Goal: Obtain resource: Download file/media

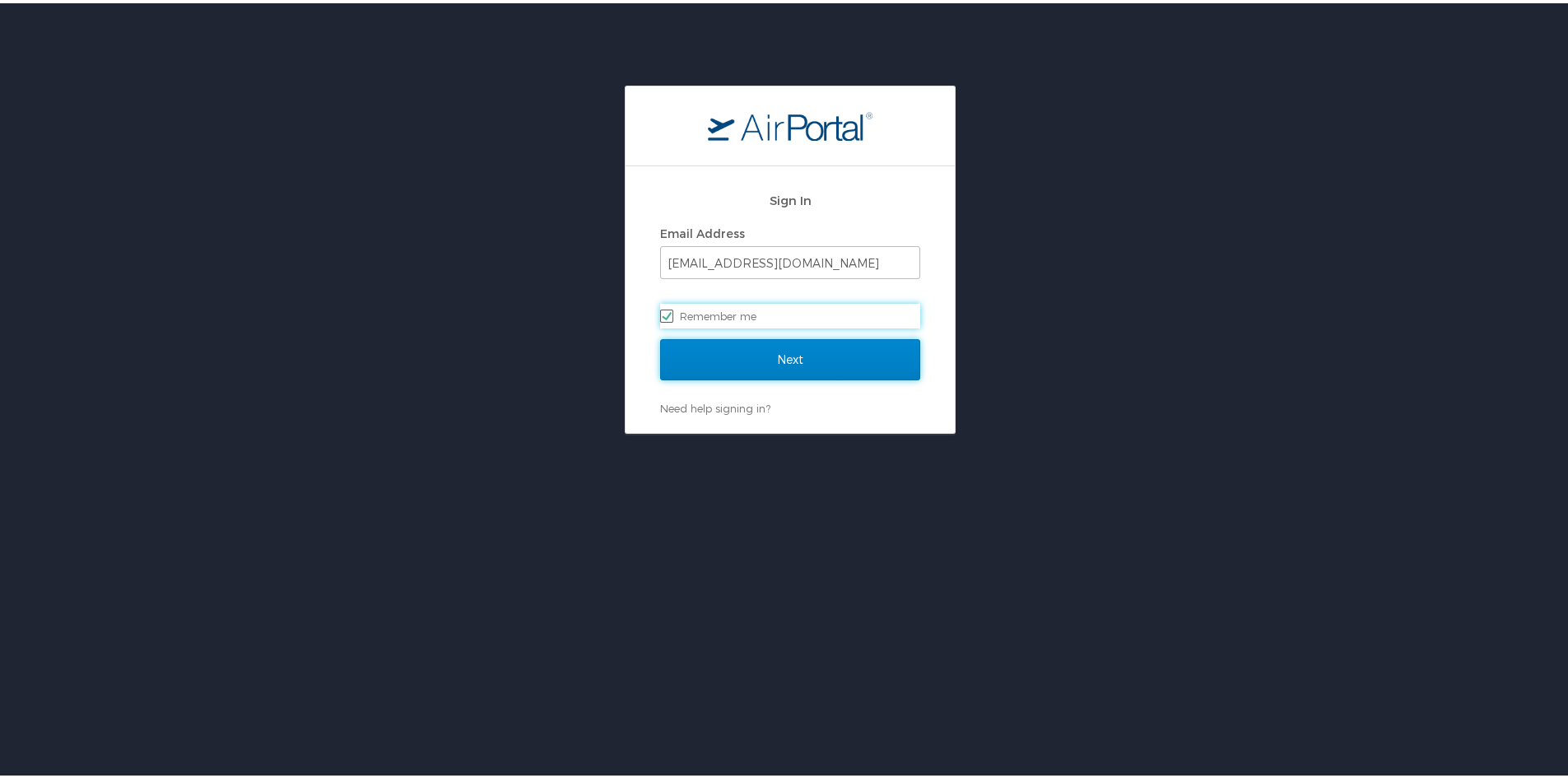
click at [721, 360] on input "Next" at bounding box center [790, 356] width 260 height 41
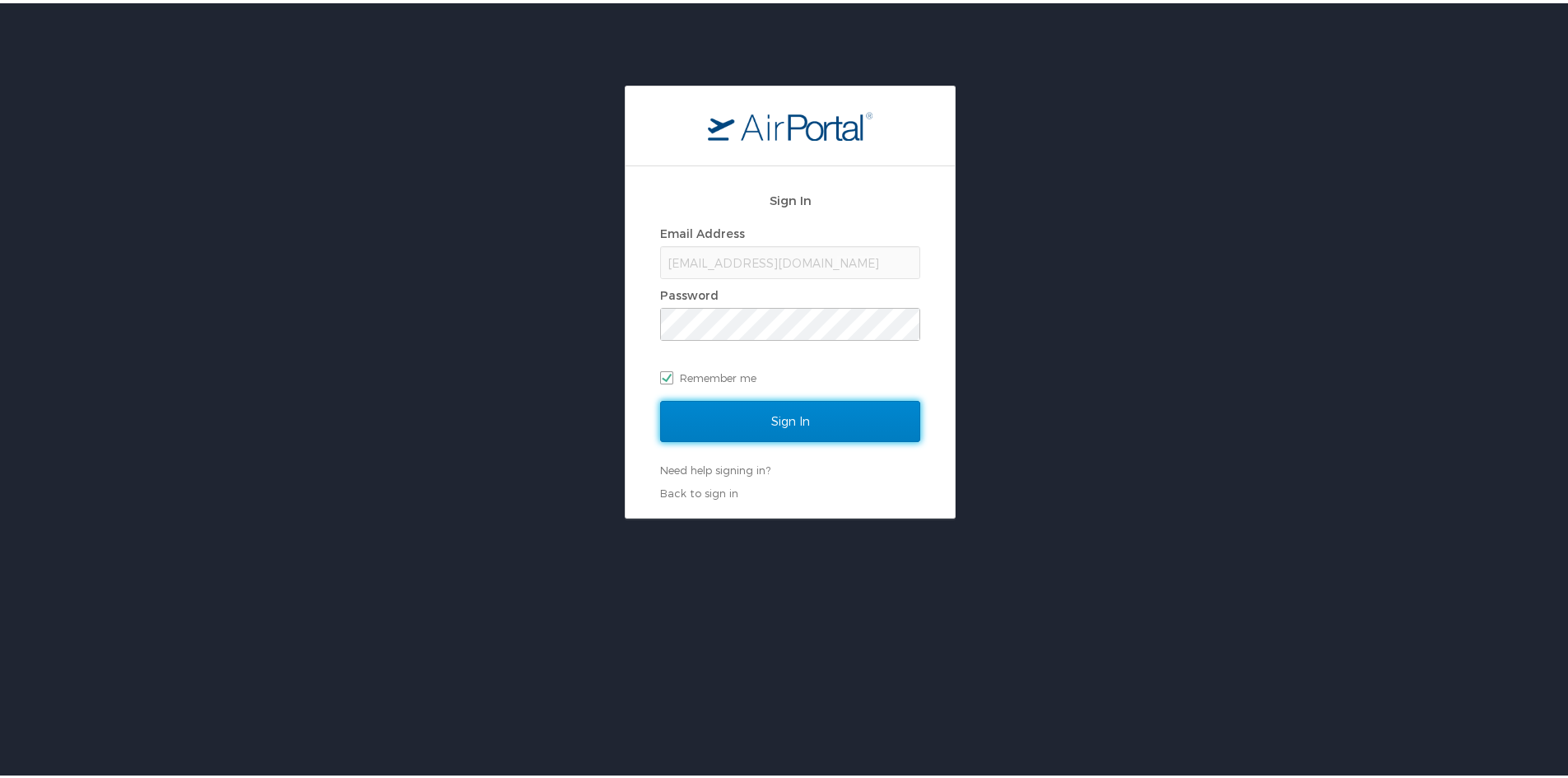
click at [741, 406] on input "Sign In" at bounding box center [790, 417] width 260 height 41
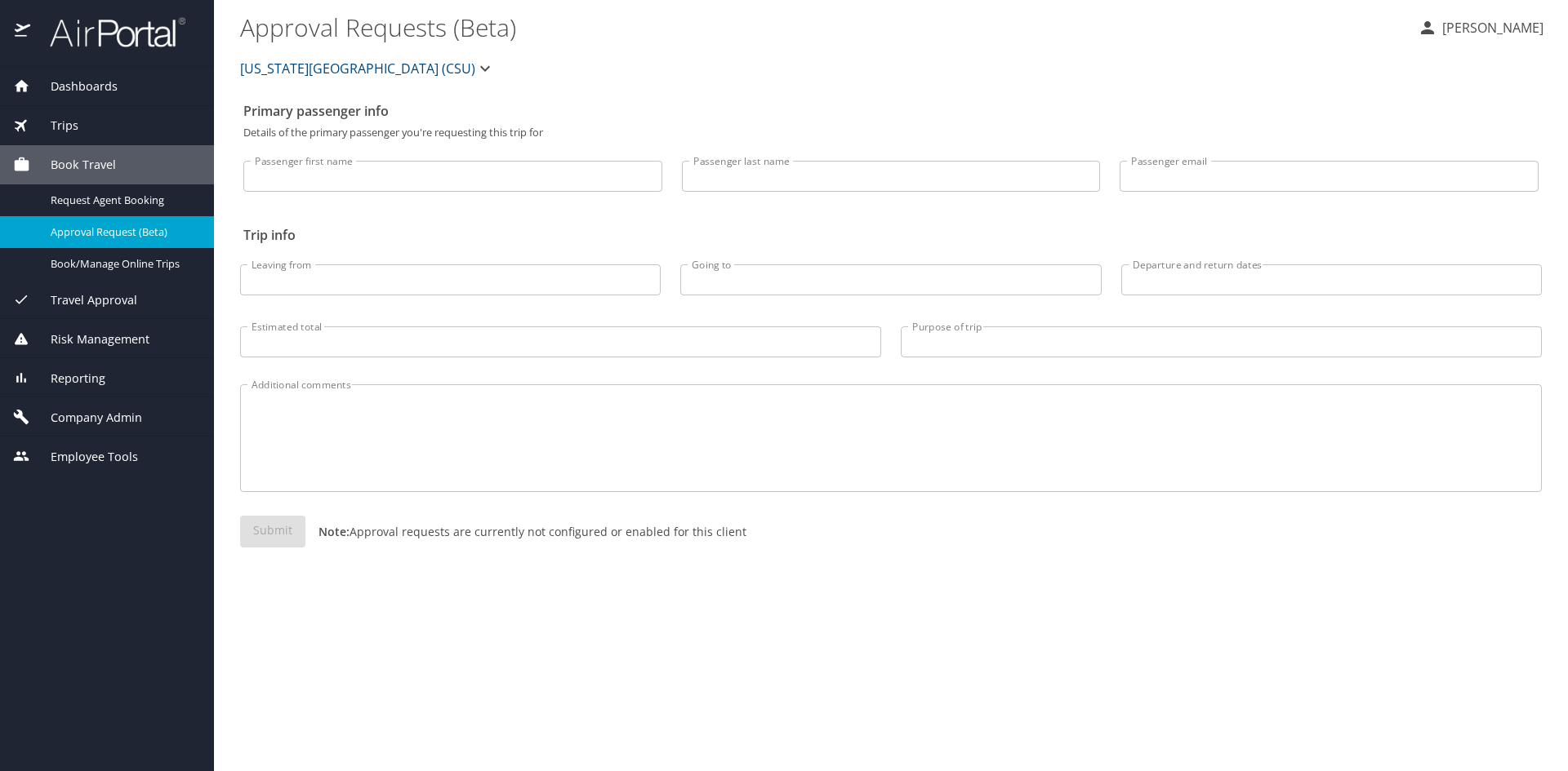
click at [115, 130] on div "Trips" at bounding box center [106, 125] width 187 height 18
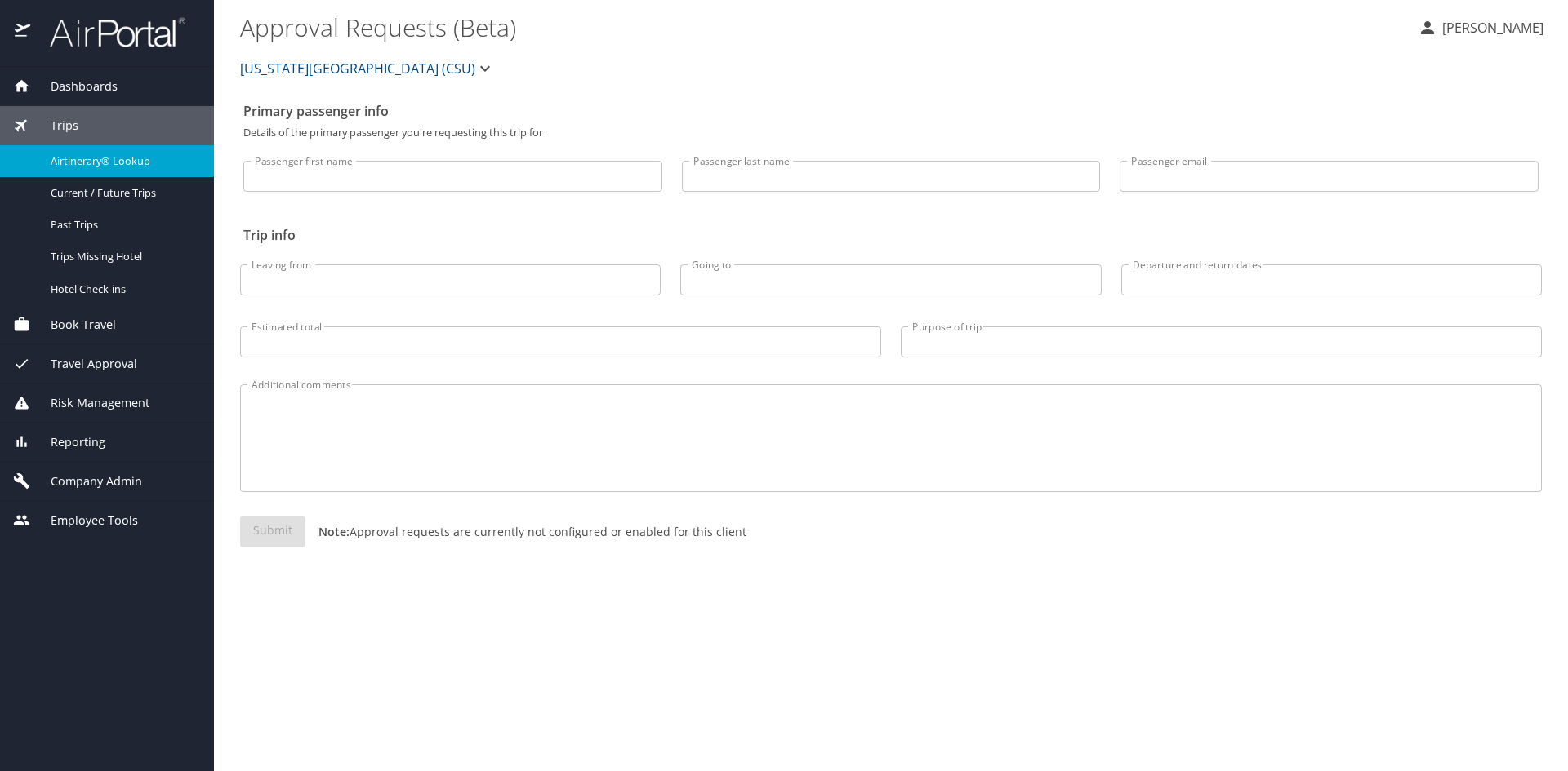
click at [106, 160] on span "Airtinerary® Lookup" at bounding box center [123, 161] width 143 height 16
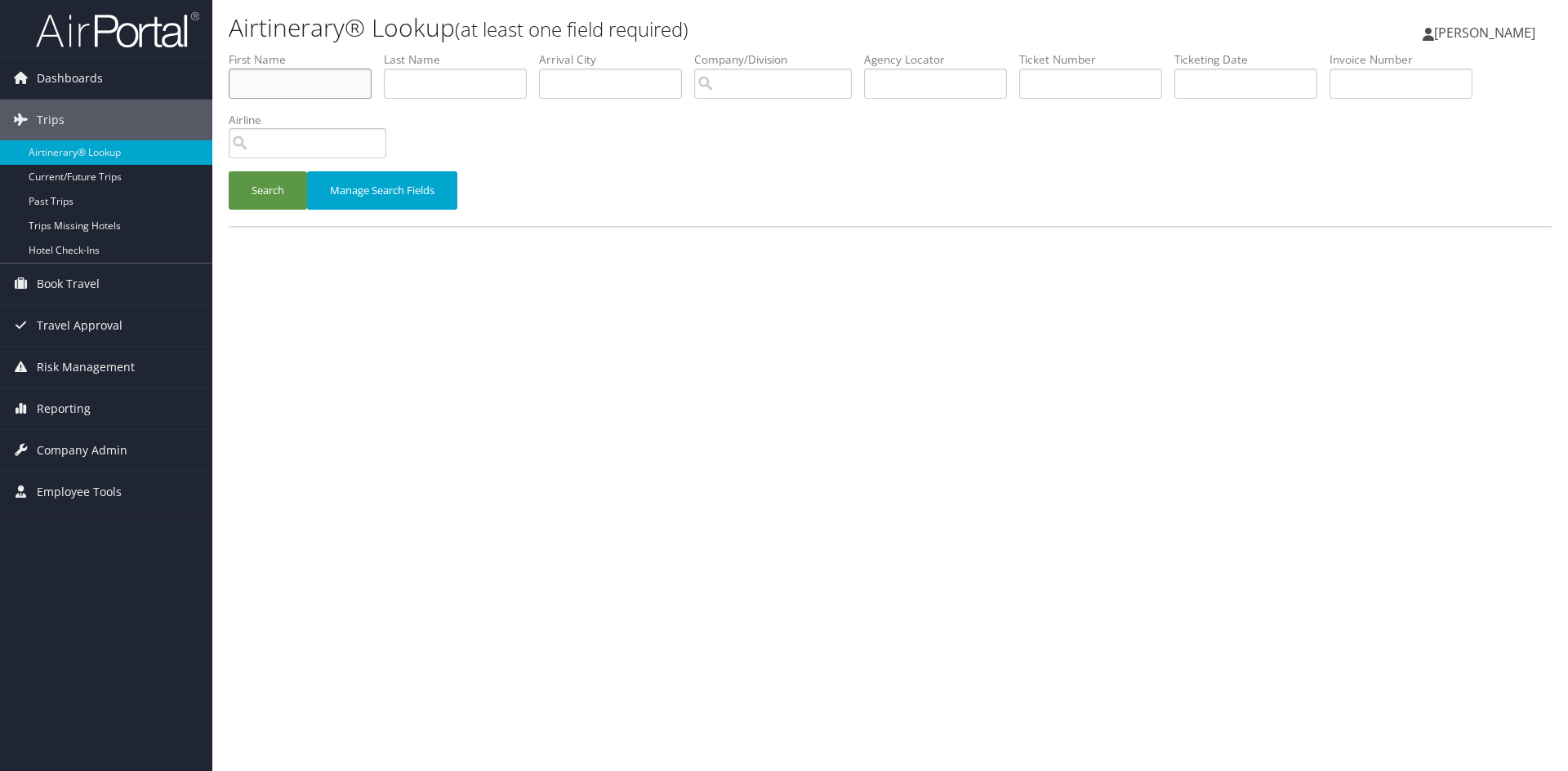
click at [327, 87] on input "text" at bounding box center [300, 83] width 143 height 30
type input "anisha"
click at [229, 171] on button "Search" at bounding box center [268, 190] width 79 height 38
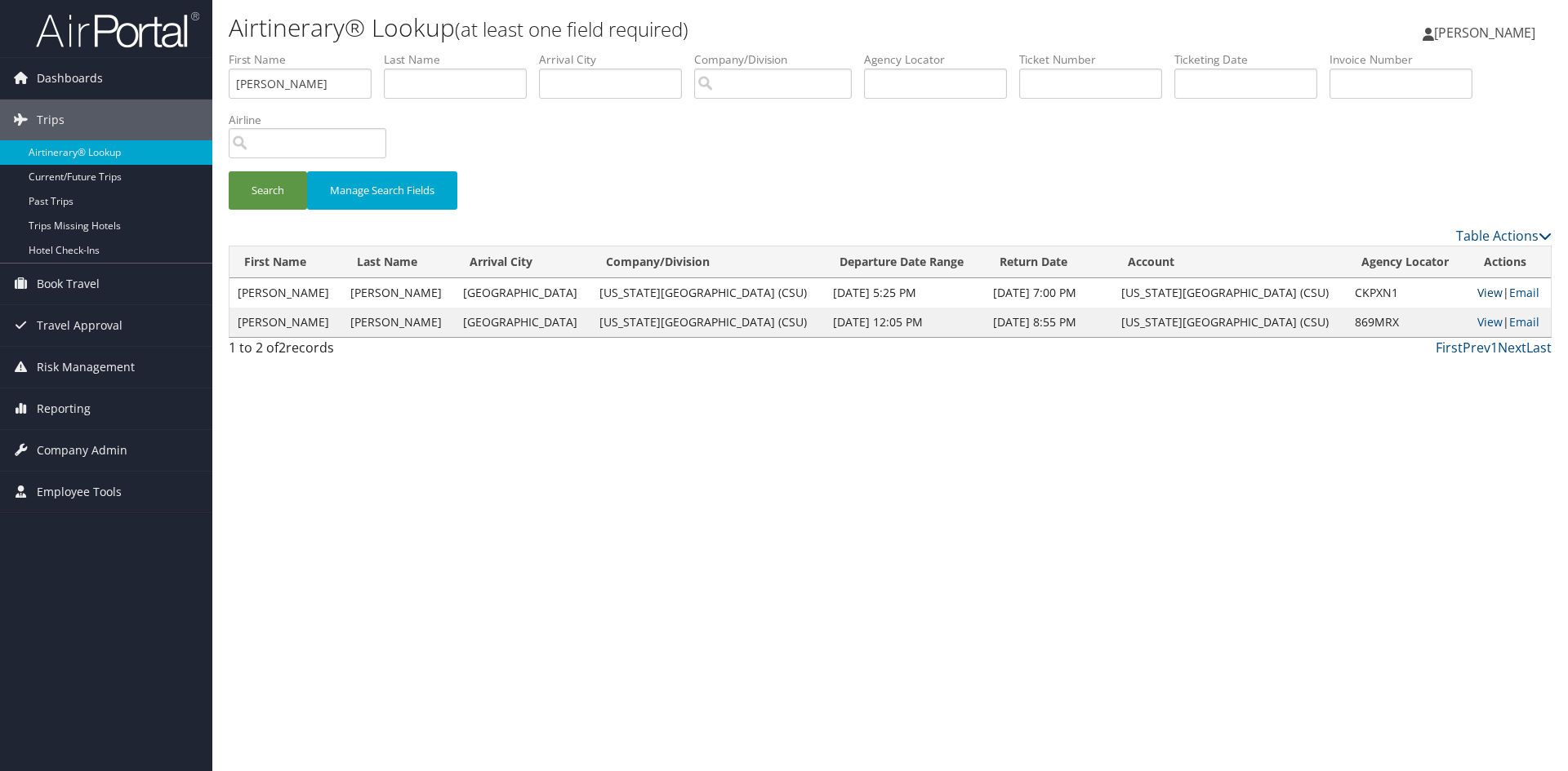
click at [1477, 292] on link "View" at bounding box center [1489, 293] width 25 height 16
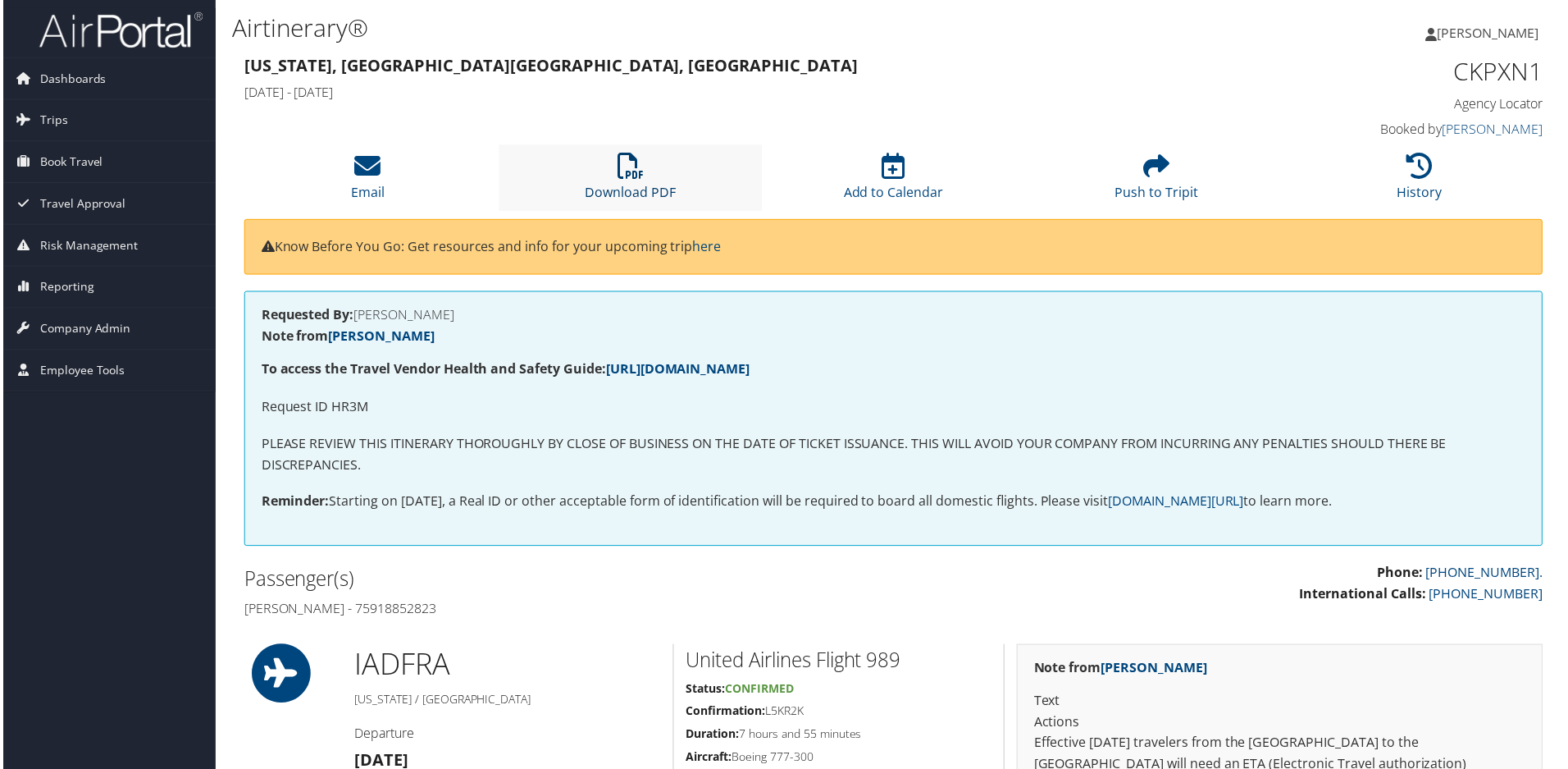
click at [614, 187] on link "Download PDF" at bounding box center [630, 181] width 91 height 39
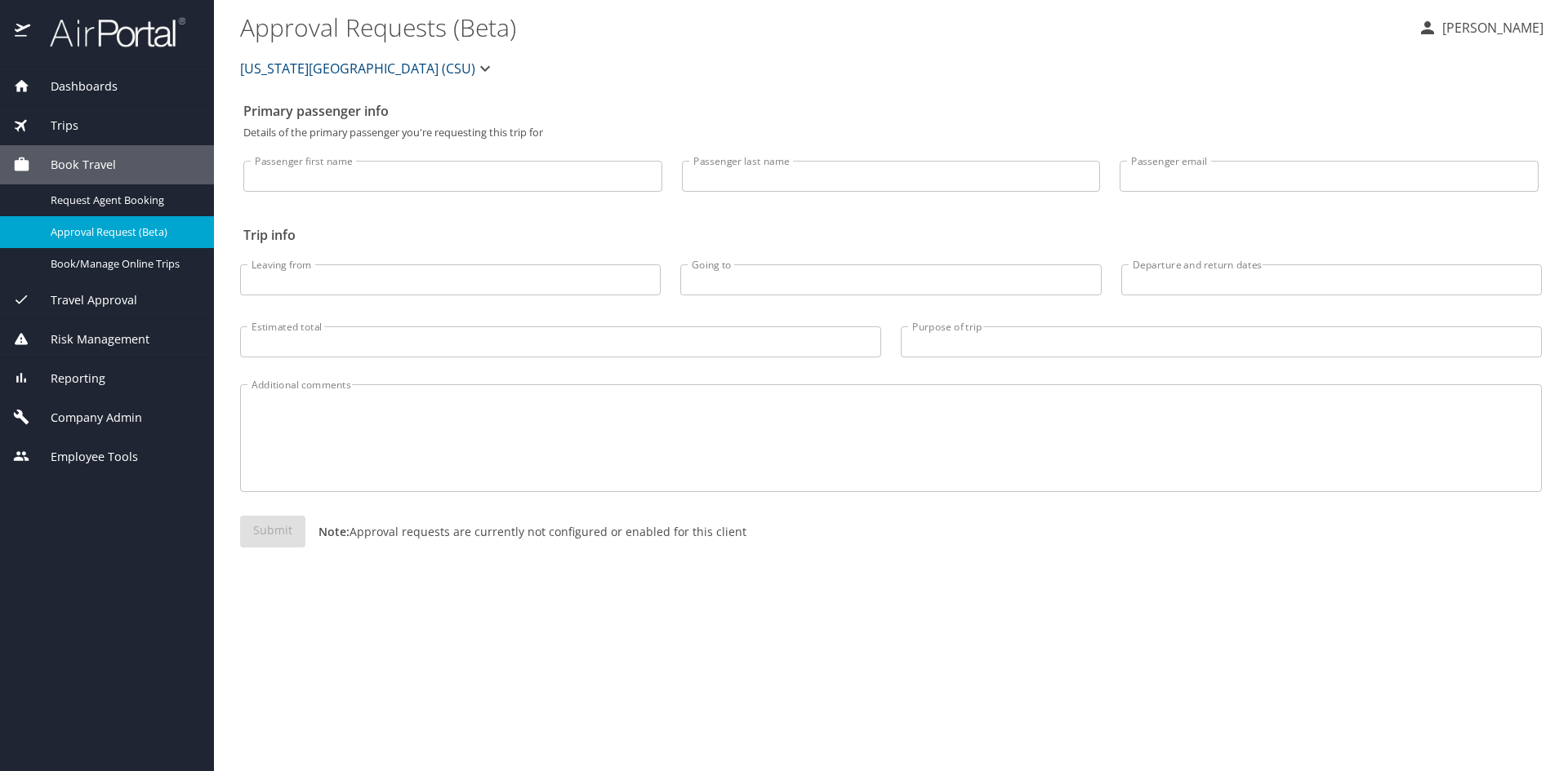
click at [77, 129] on span "Trips" at bounding box center [54, 125] width 48 height 18
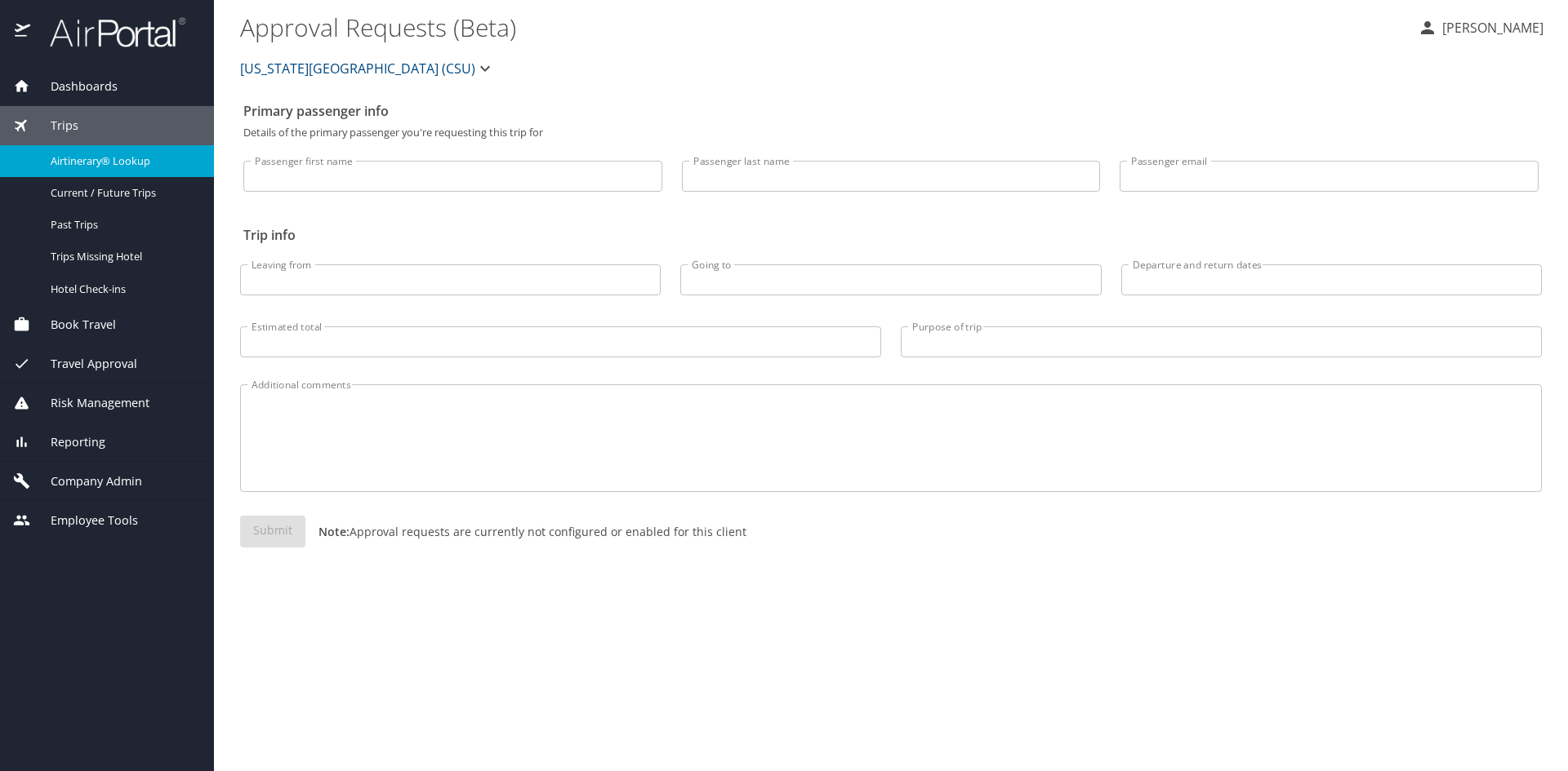
click at [80, 163] on span "Airtinerary® Lookup" at bounding box center [123, 161] width 143 height 16
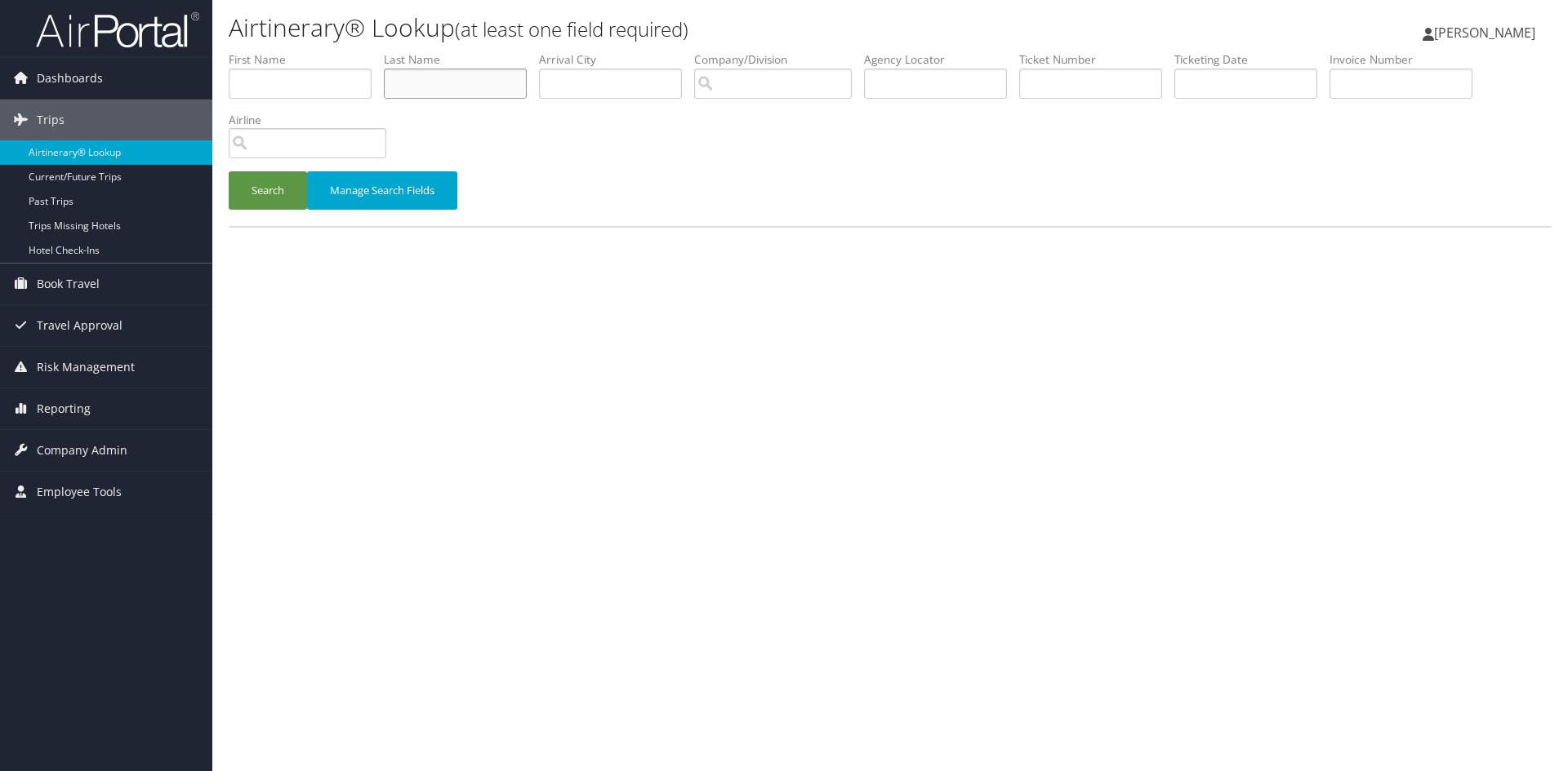
click at [451, 70] on input "text" at bounding box center [454, 83] width 143 height 30
type input "oani"
click at [229, 171] on button "Search" at bounding box center [268, 190] width 79 height 38
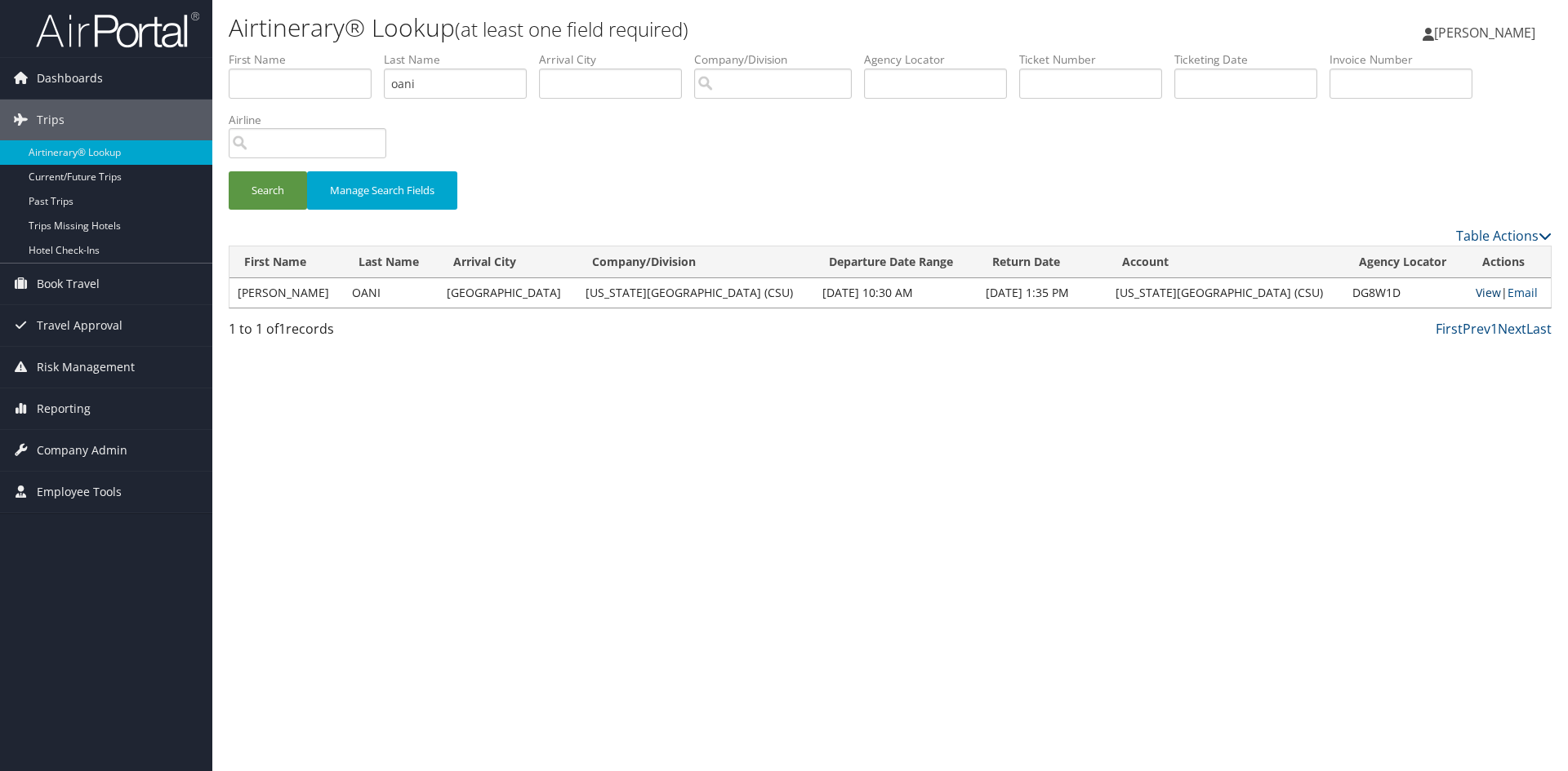
click at [1476, 290] on link "View" at bounding box center [1488, 293] width 25 height 16
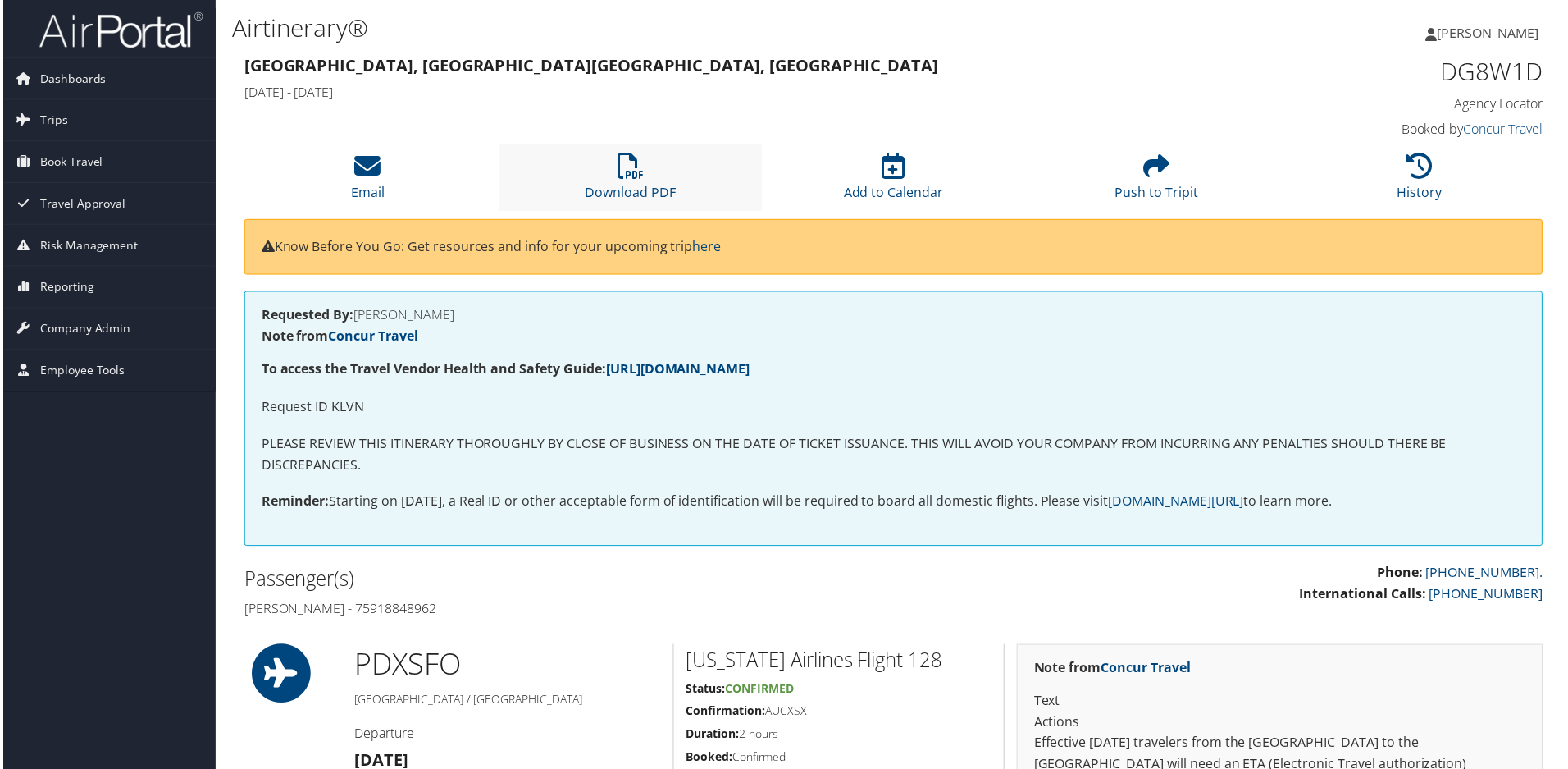
click at [612, 181] on li "Download PDF" at bounding box center [630, 178] width 264 height 67
